Goal: Information Seeking & Learning: Find specific fact

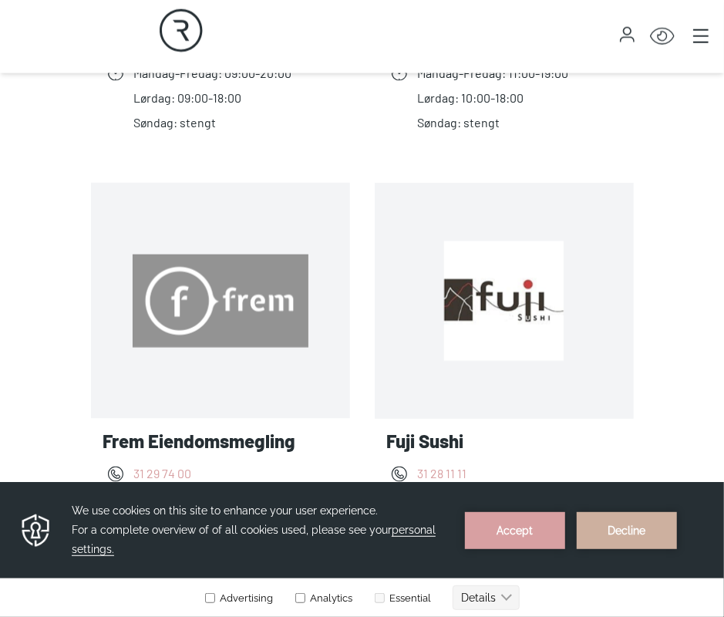
scroll to position [926, 0]
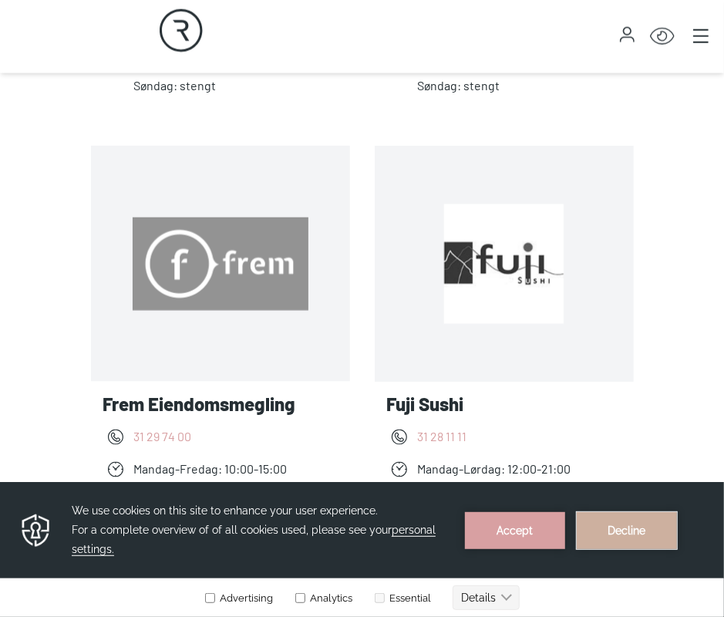
drag, startPoint x: 649, startPoint y: 538, endPoint x: 470, endPoint y: 933, distance: 433.2
click at [649, 538] on button "Decline" at bounding box center [627, 529] width 100 height 37
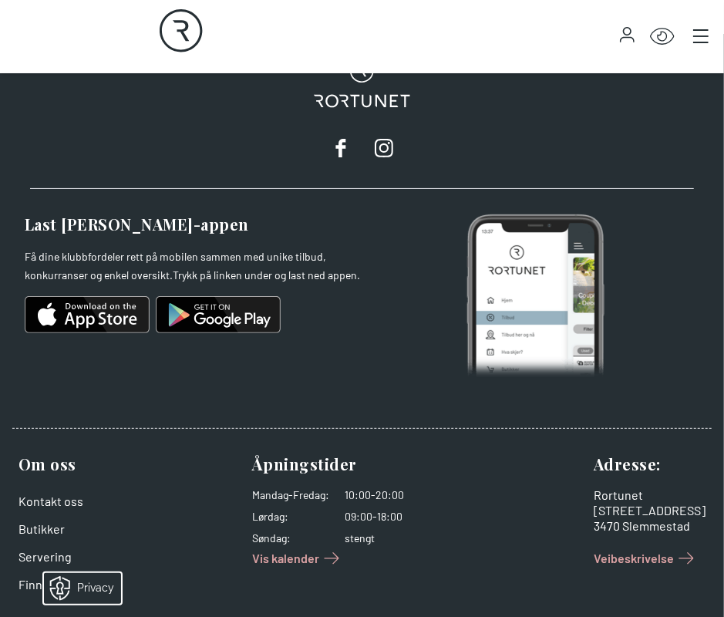
scroll to position [5099, 0]
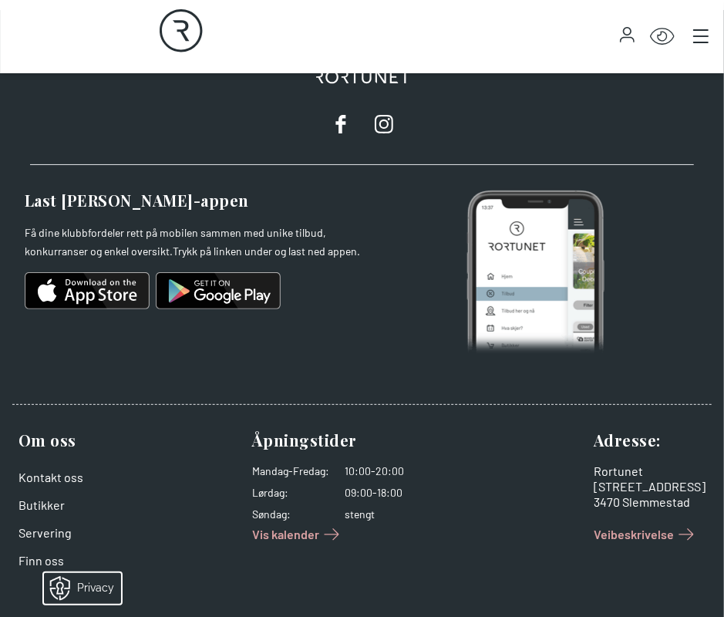
click at [304, 533] on span "Vis kalender" at bounding box center [285, 534] width 67 height 19
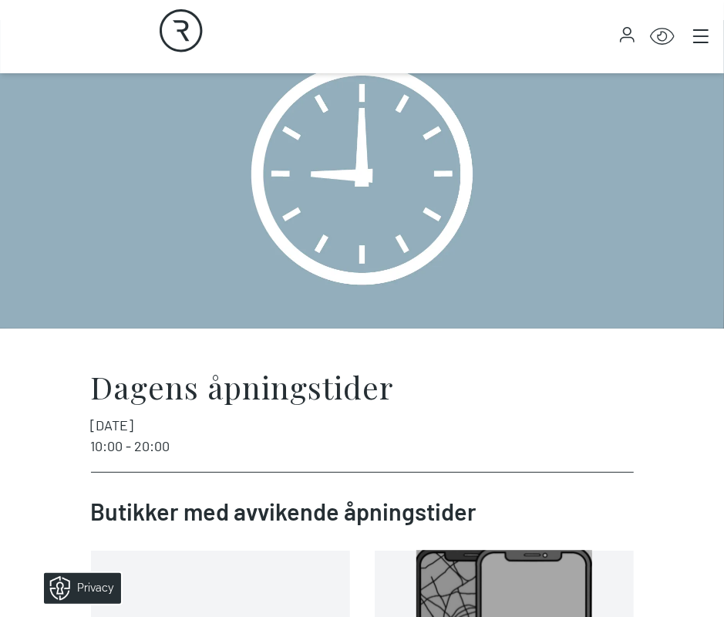
scroll to position [0, 0]
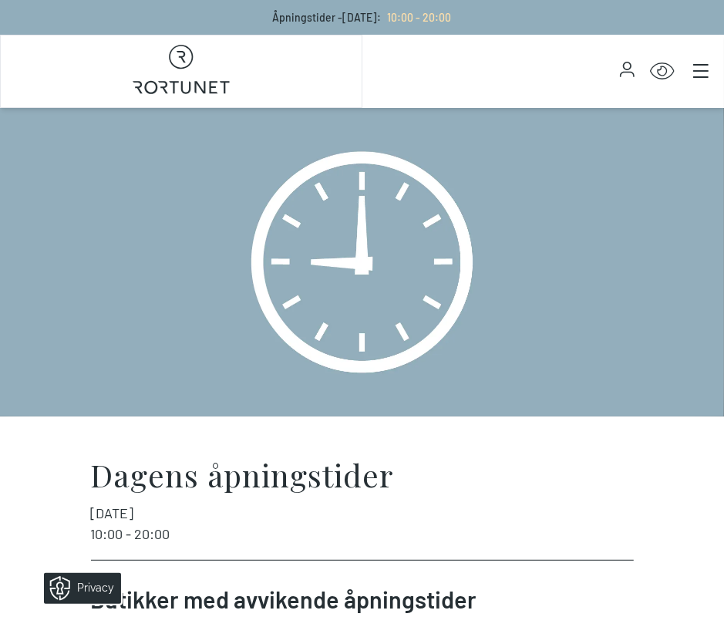
click at [334, 18] on p "Åpningstider - [DATE] : 10:00 - 20:00" at bounding box center [362, 17] width 179 height 16
click at [695, 71] on icon "Main menu" at bounding box center [700, 70] width 15 height 15
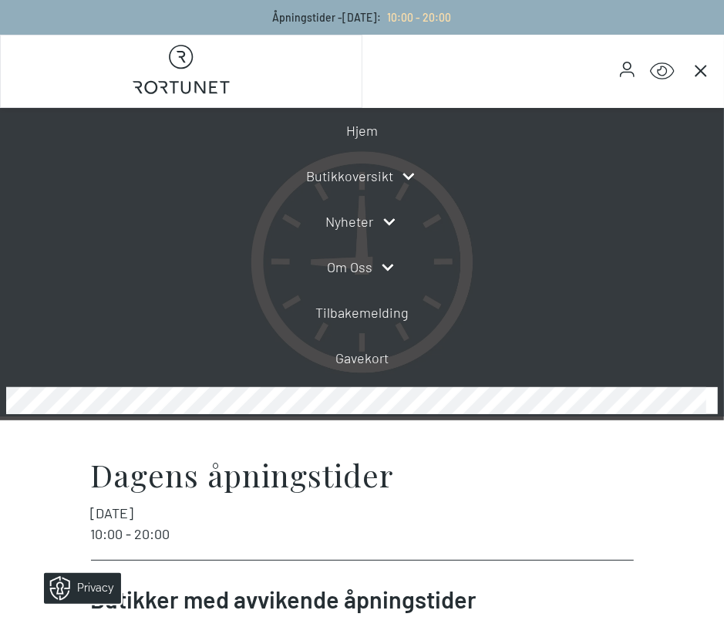
click at [149, 70] on icon "Rortunet" at bounding box center [181, 69] width 97 height 49
select select "NO"
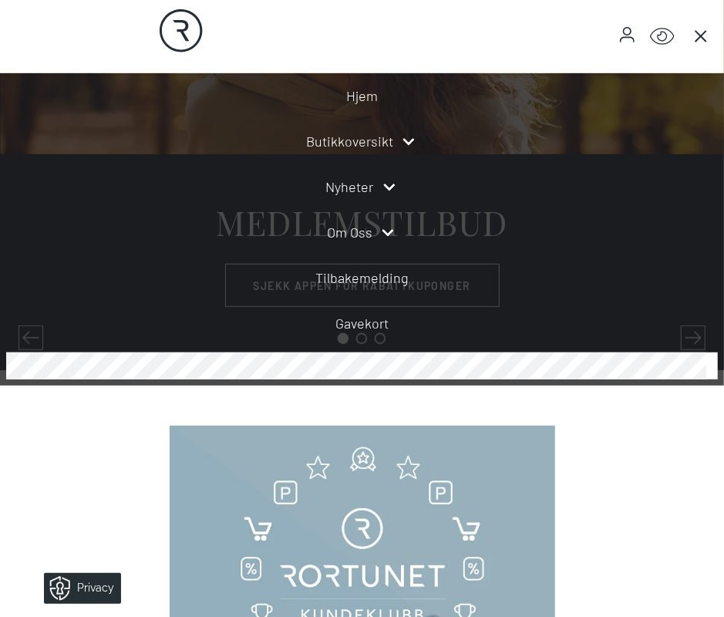
scroll to position [309, 0]
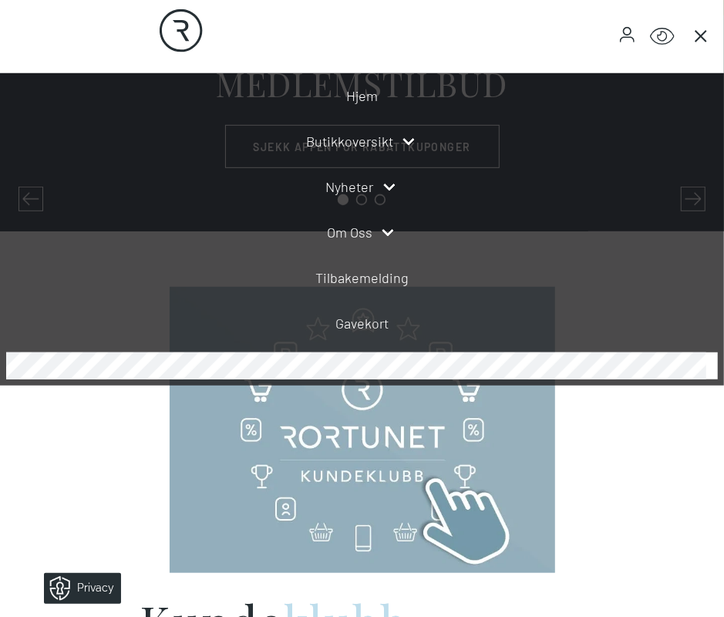
click at [89, 461] on div at bounding box center [362, 430] width 675 height 286
drag, startPoint x: 700, startPoint y: 36, endPoint x: 498, endPoint y: 119, distance: 217.6
click at [699, 36] on icon "Main menu" at bounding box center [700, 36] width 15 height 15
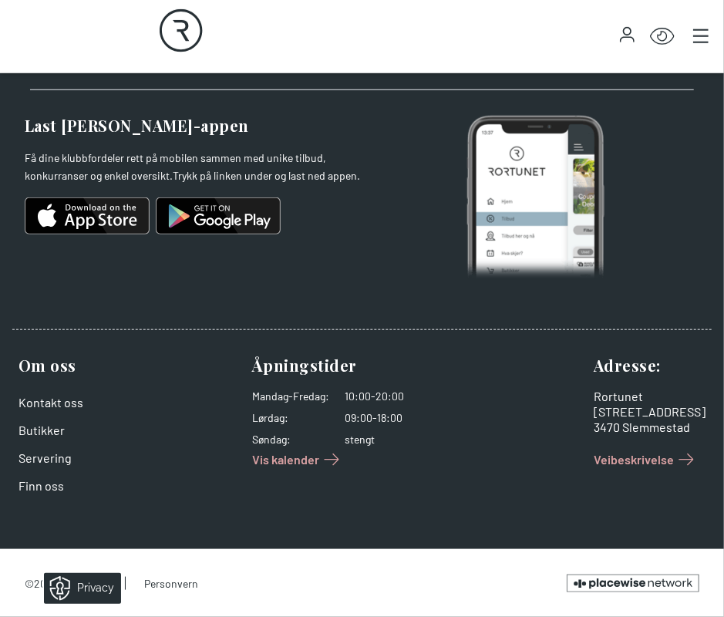
scroll to position [3417, 0]
